Goal: Check status: Check status

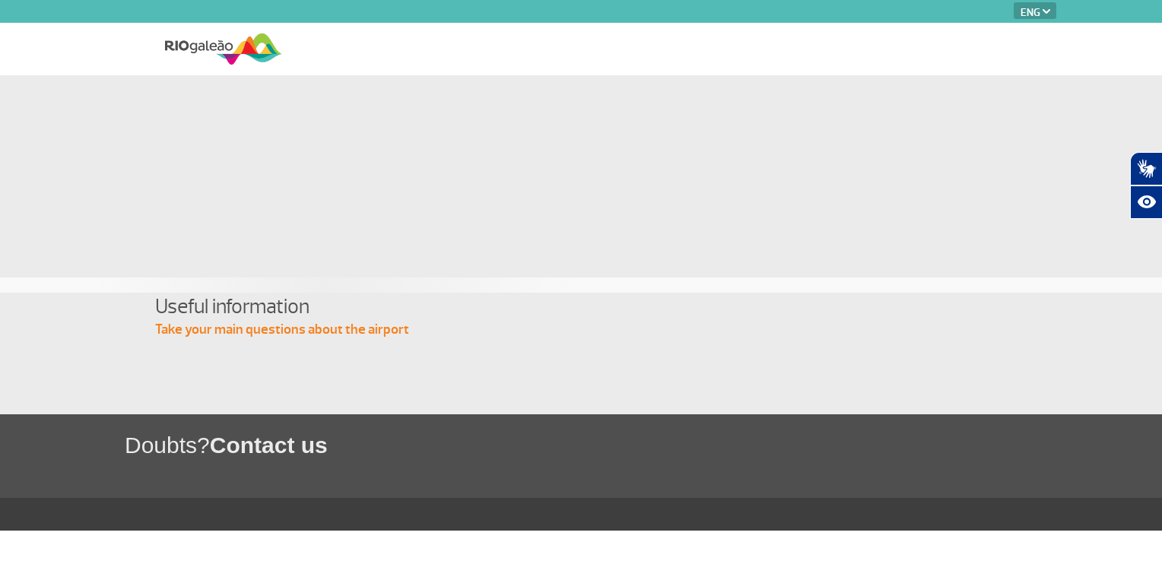
select select "en"
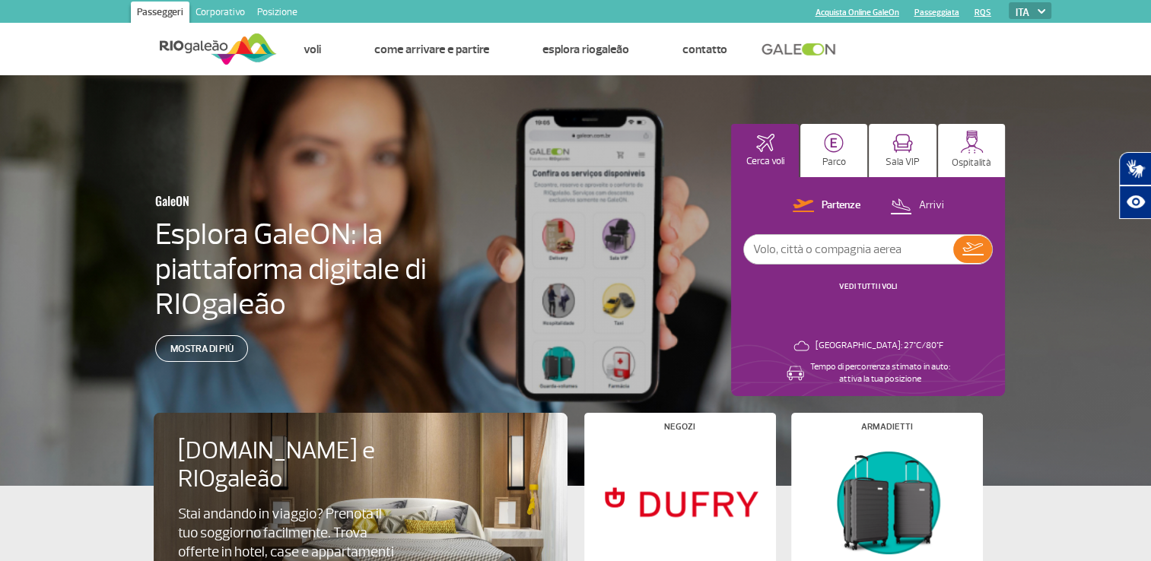
click at [870, 285] on link "VEDI TUTTI I VOLI" at bounding box center [868, 286] width 58 height 10
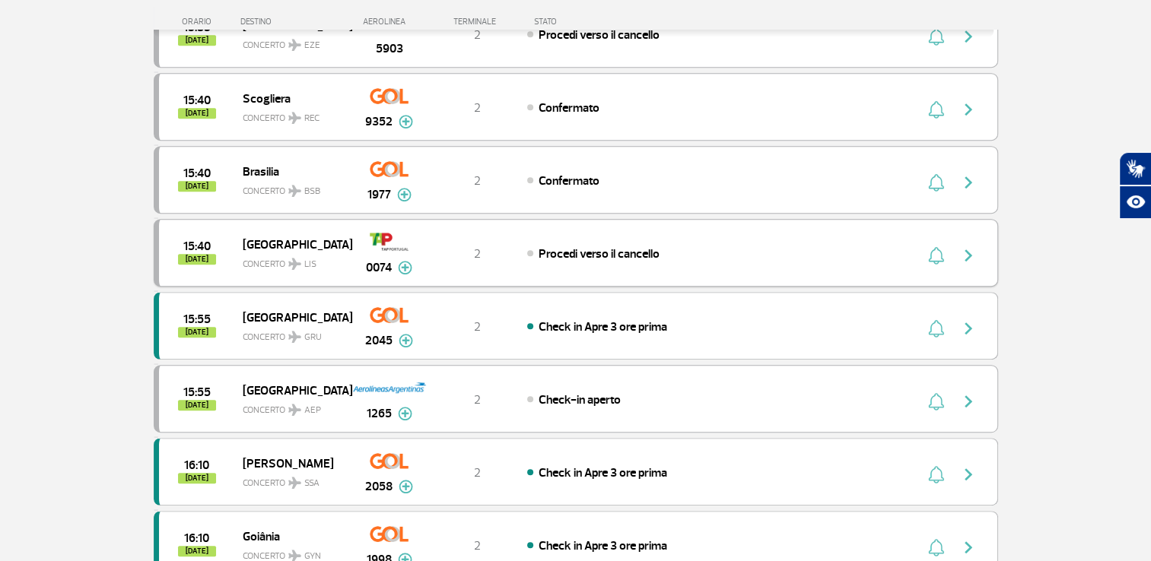
scroll to position [1497, 0]
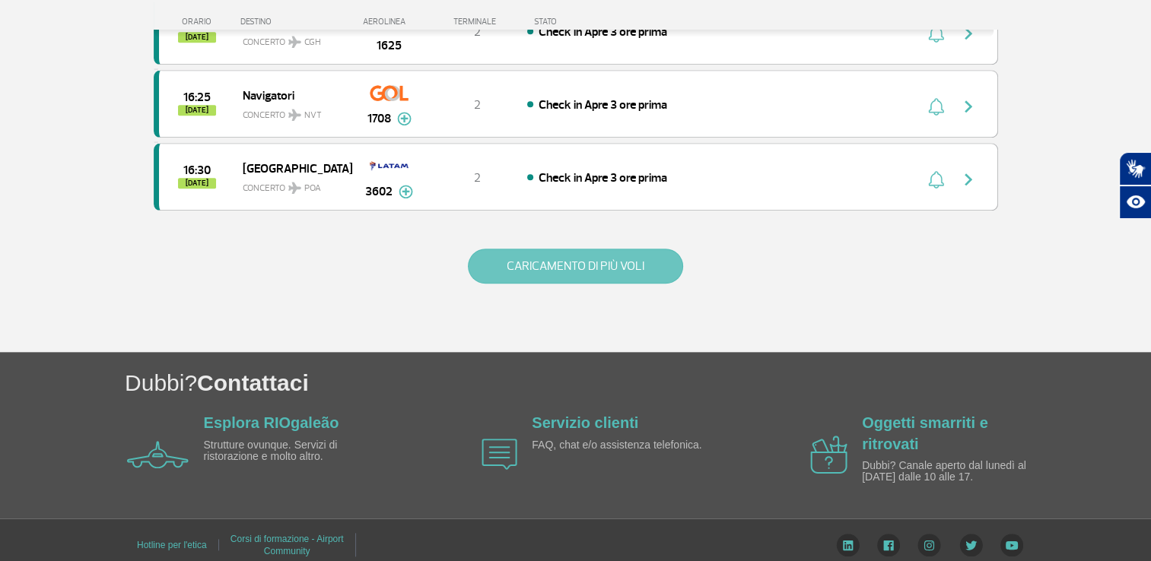
click at [628, 254] on button "CARICAMENTO DI PIÙ VOLI" at bounding box center [575, 266] width 215 height 35
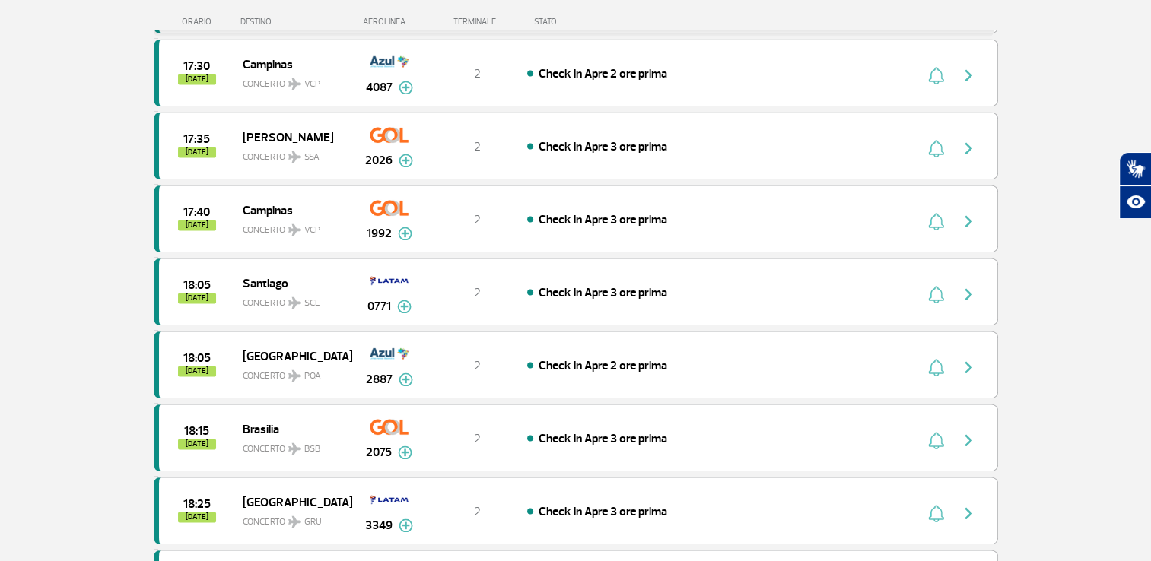
scroll to position [2181, 0]
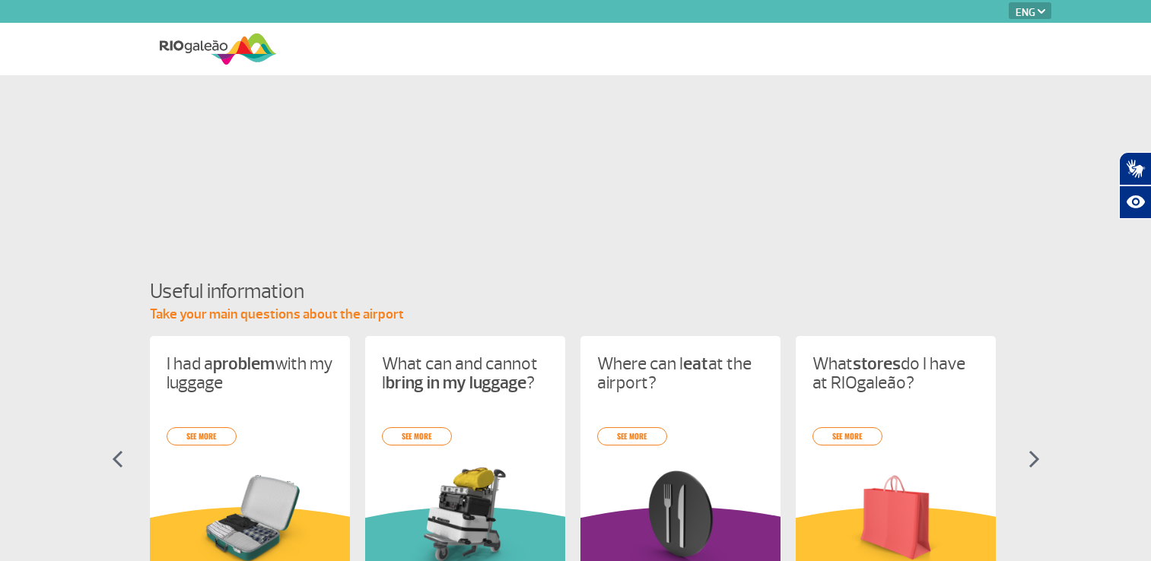
select select "en"
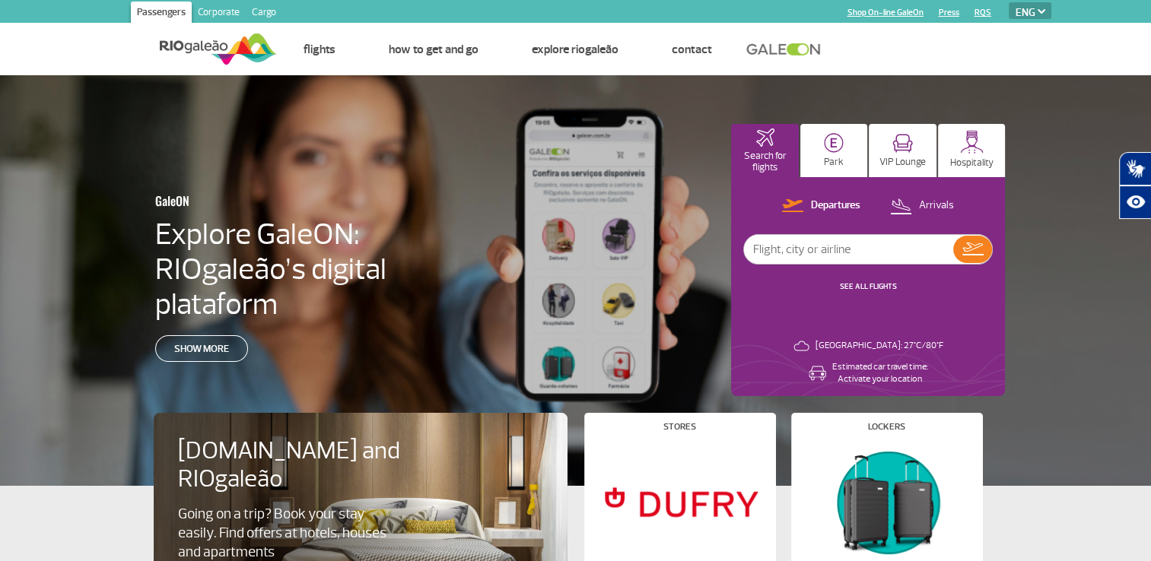
click at [1044, 12] on img at bounding box center [1041, 11] width 8 height 5
click at [1022, 11] on select "PT ENG ESP" at bounding box center [1030, 10] width 43 height 17
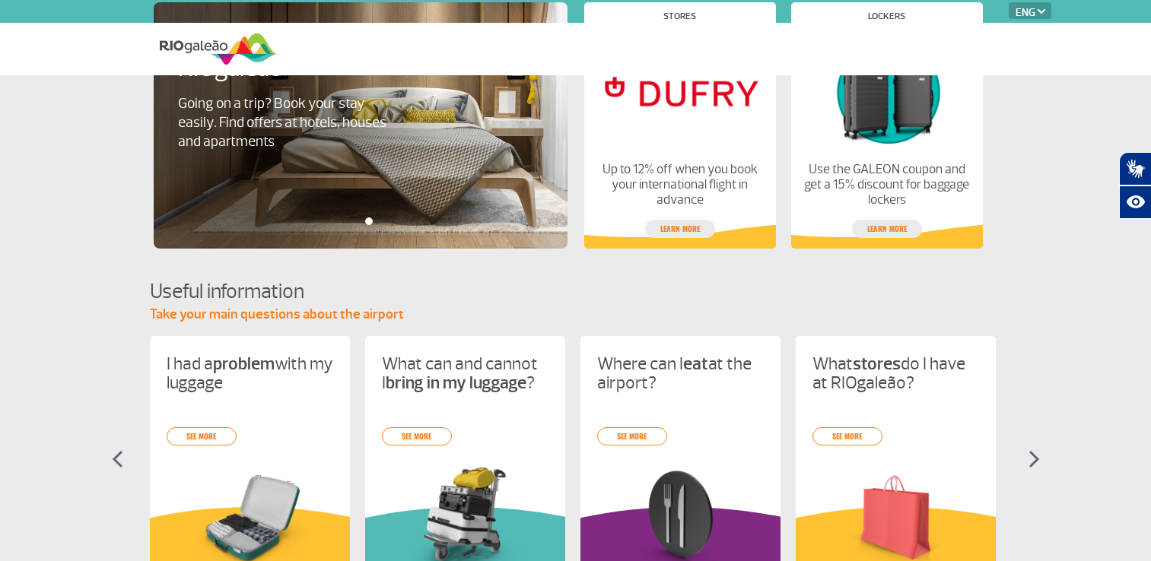
select select "en"
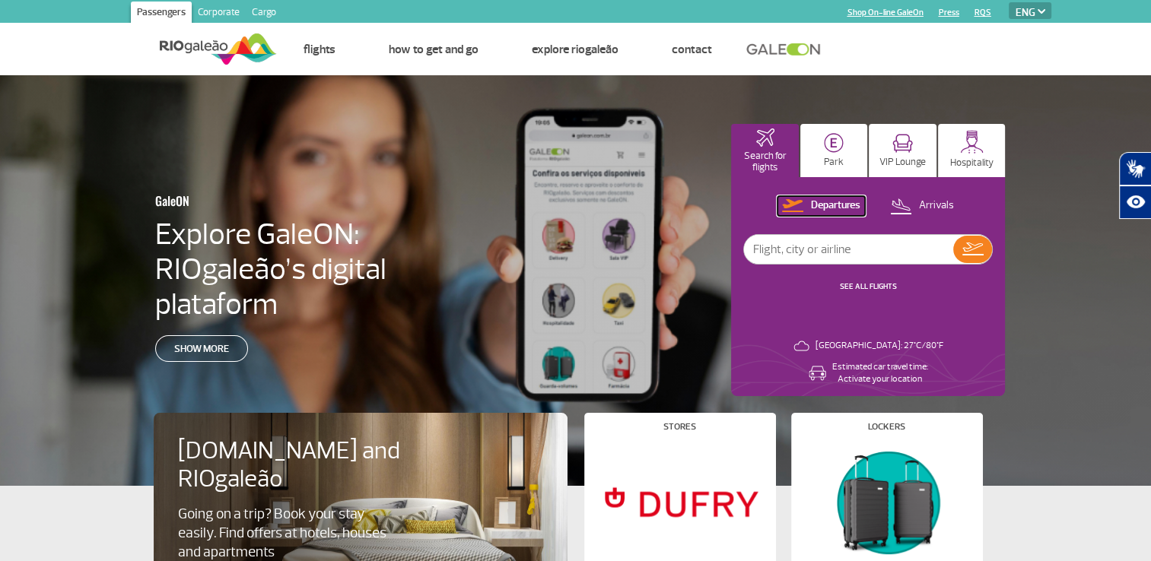
click at [828, 208] on p "Departures" at bounding box center [835, 206] width 49 height 14
click at [964, 248] on img at bounding box center [972, 249] width 21 height 13
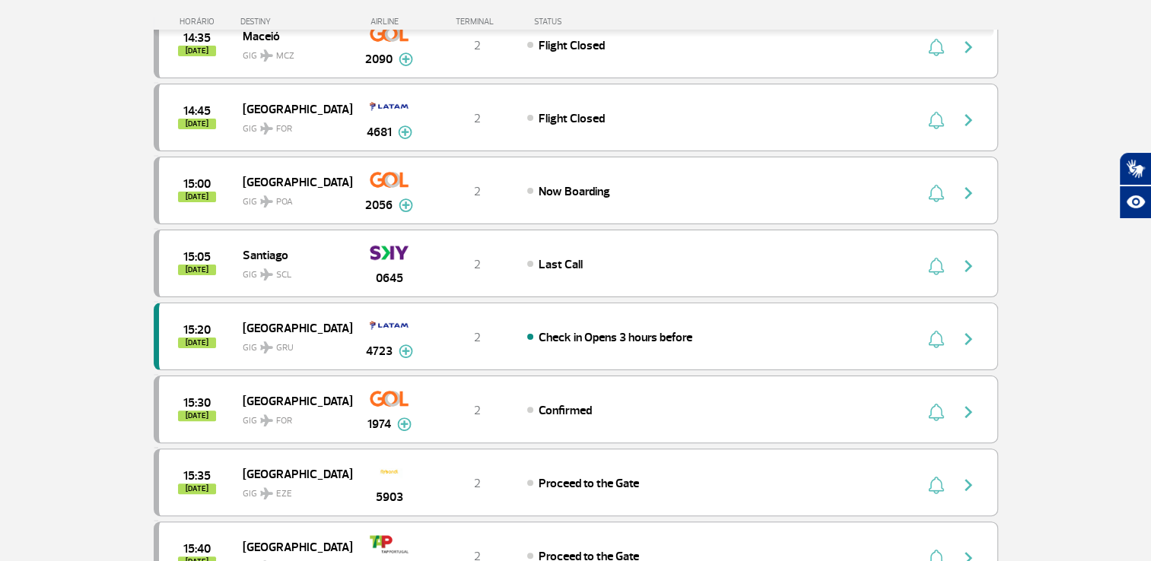
scroll to position [380, 0]
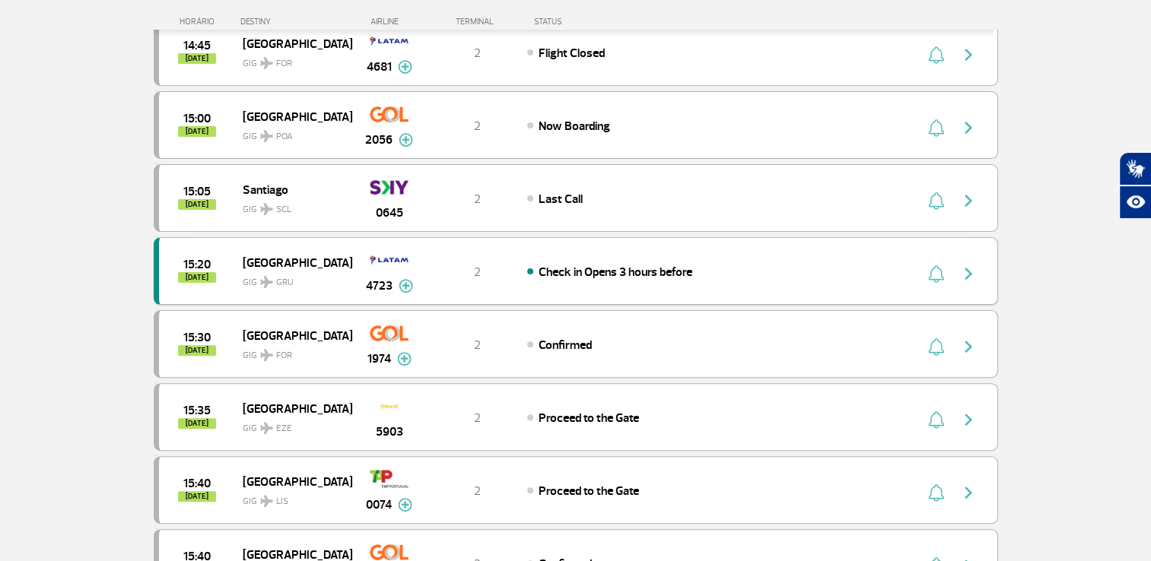
click at [966, 268] on img "button" at bounding box center [968, 274] width 18 height 18
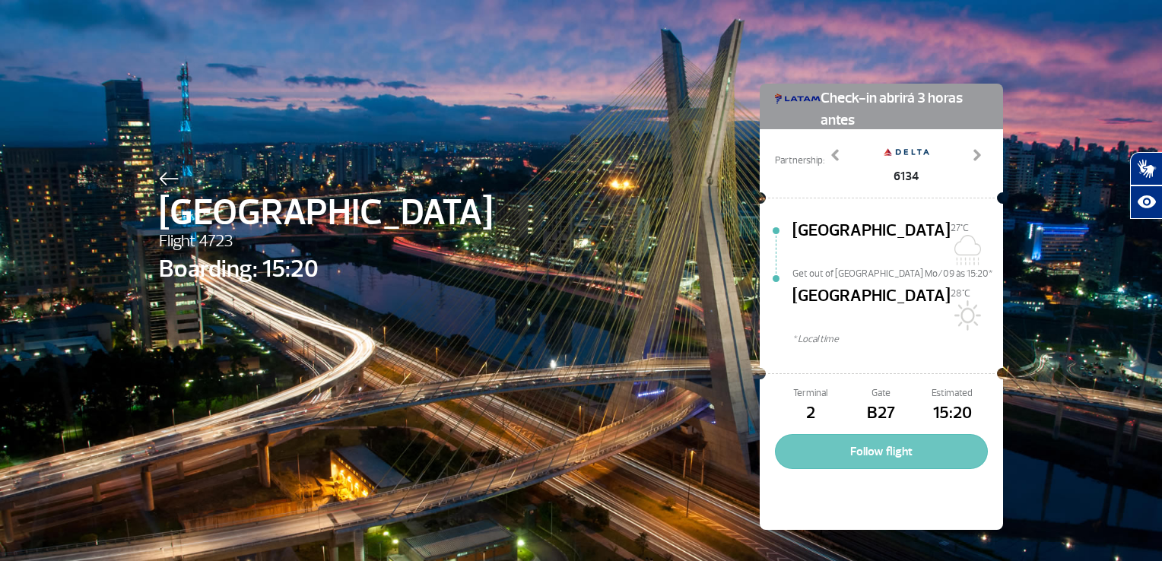
click at [885, 434] on button "Follow flight" at bounding box center [881, 451] width 213 height 35
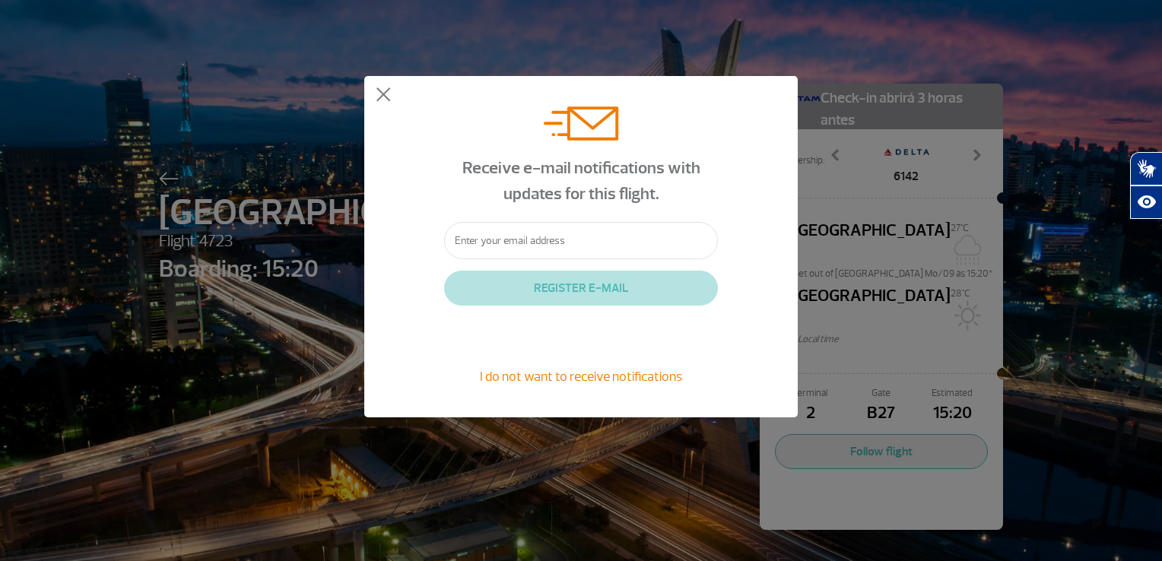
click at [818, 46] on div "Receive e-mail notifications with updates for this flight. REGISTER E-MAIL I do…" at bounding box center [581, 247] width 1162 height 494
click at [384, 92] on button at bounding box center [383, 94] width 15 height 15
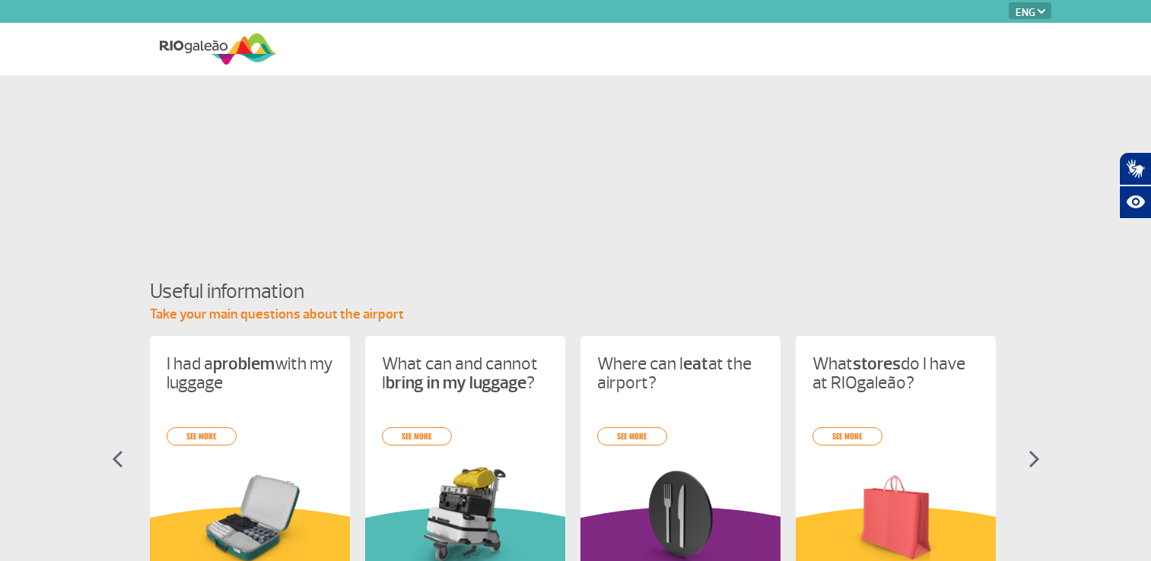
select select "en"
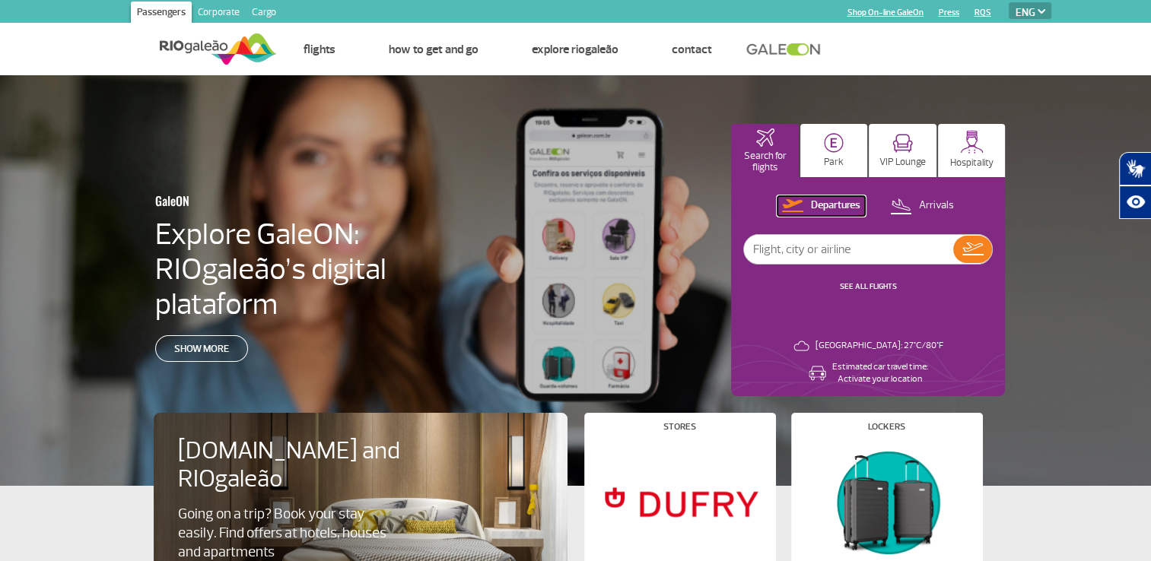
click at [831, 205] on p "Departures" at bounding box center [835, 206] width 49 height 14
click at [790, 205] on img at bounding box center [792, 205] width 21 height 13
click at [823, 205] on p "Departures" at bounding box center [835, 206] width 49 height 14
click at [841, 206] on p "Departures" at bounding box center [835, 206] width 49 height 14
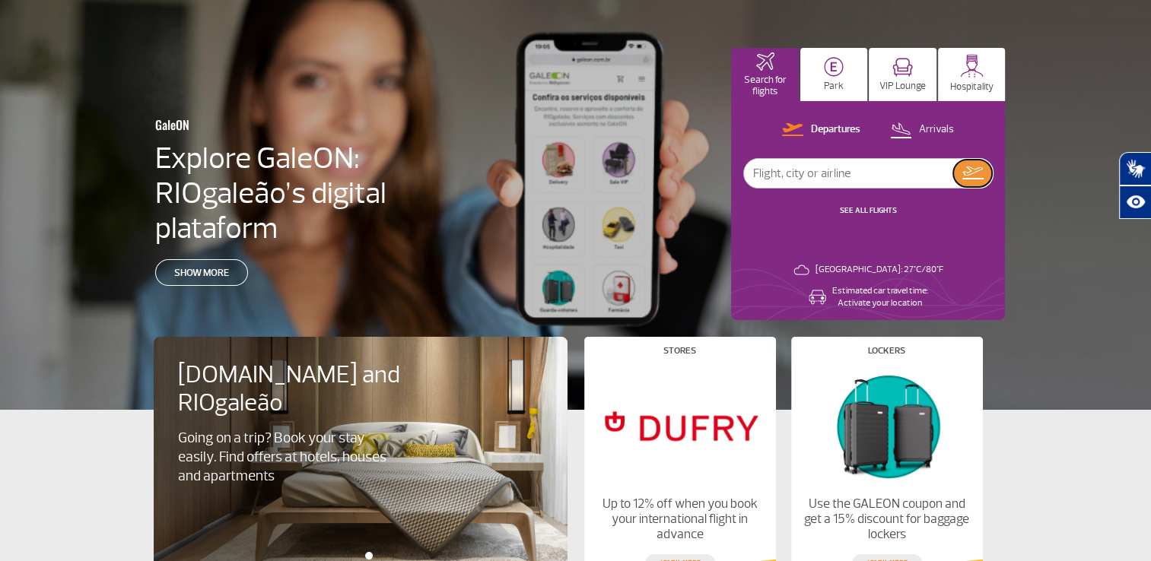
click at [972, 171] on img at bounding box center [972, 173] width 21 height 13
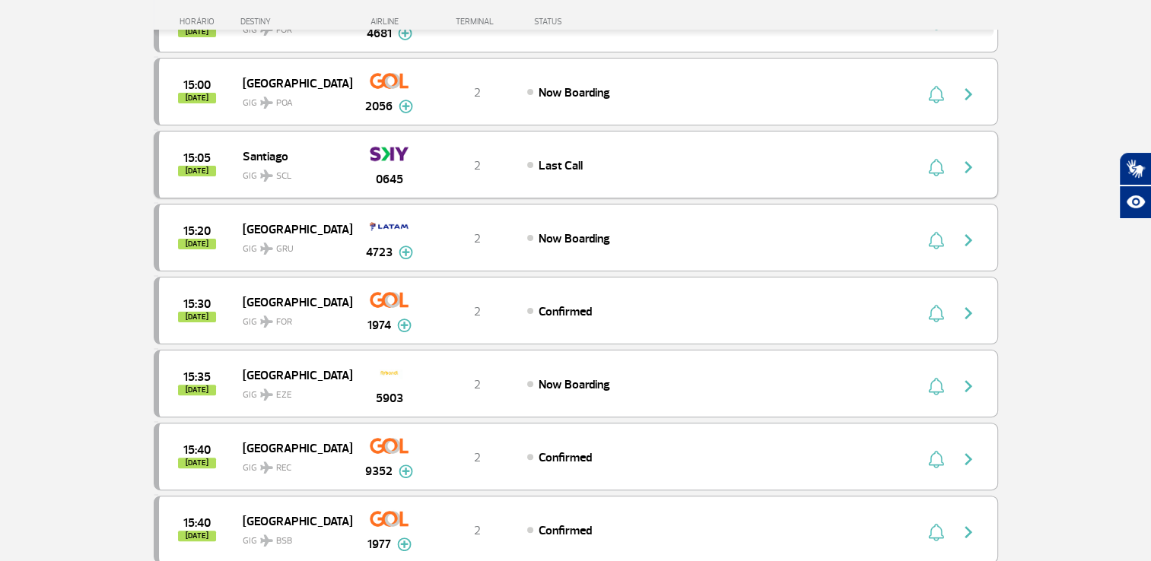
scroll to position [380, 0]
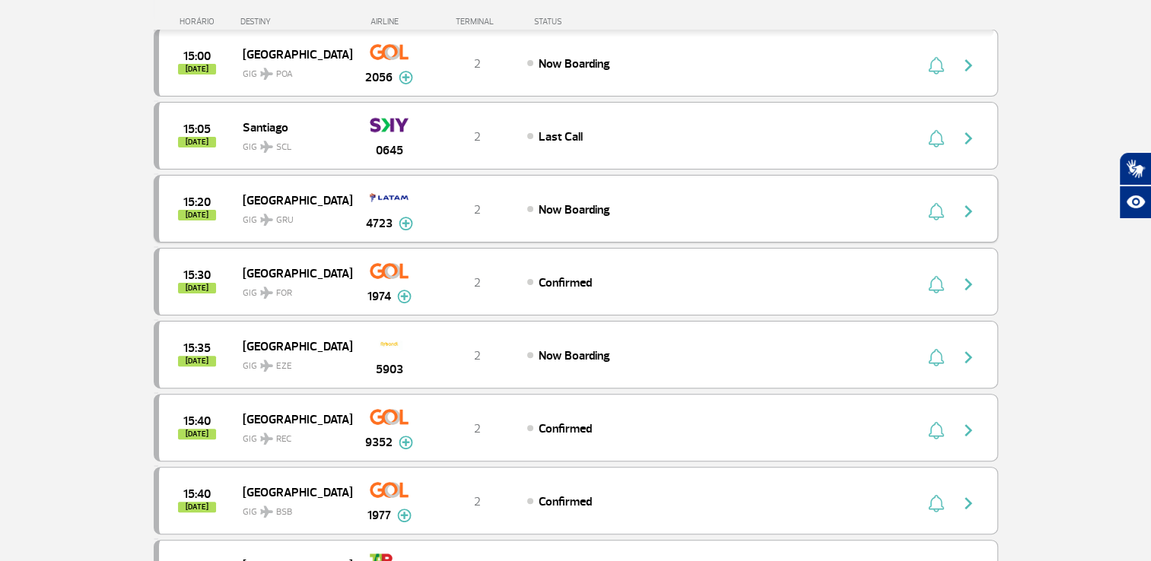
click at [964, 208] on img "button" at bounding box center [968, 211] width 18 height 18
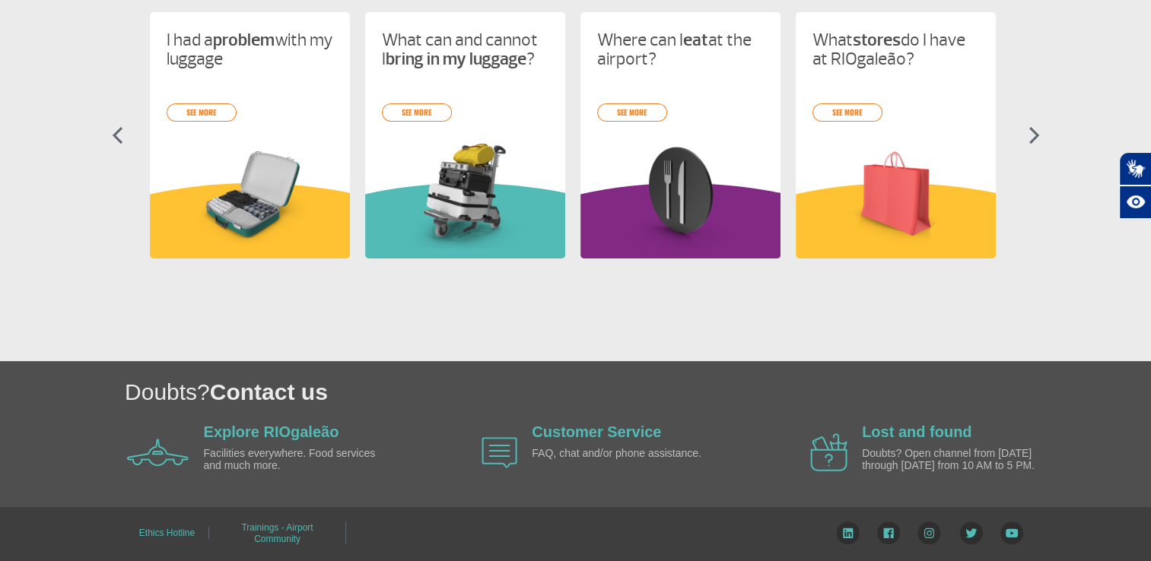
scroll to position [353, 0]
